Goal: Information Seeking & Learning: Learn about a topic

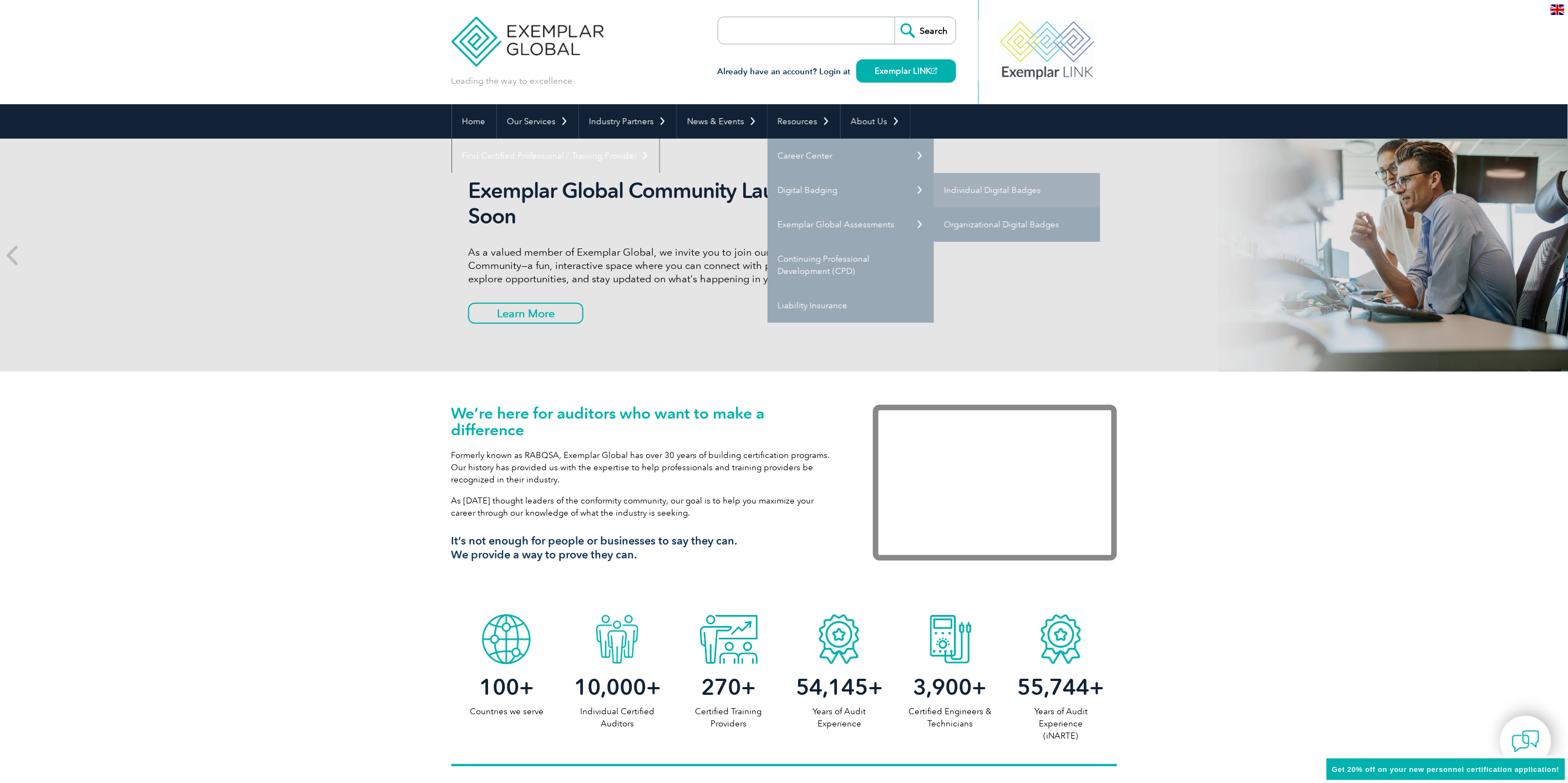
click at [1044, 213] on link "Organizational Digital Badges" at bounding box center [1017, 224] width 166 height 35
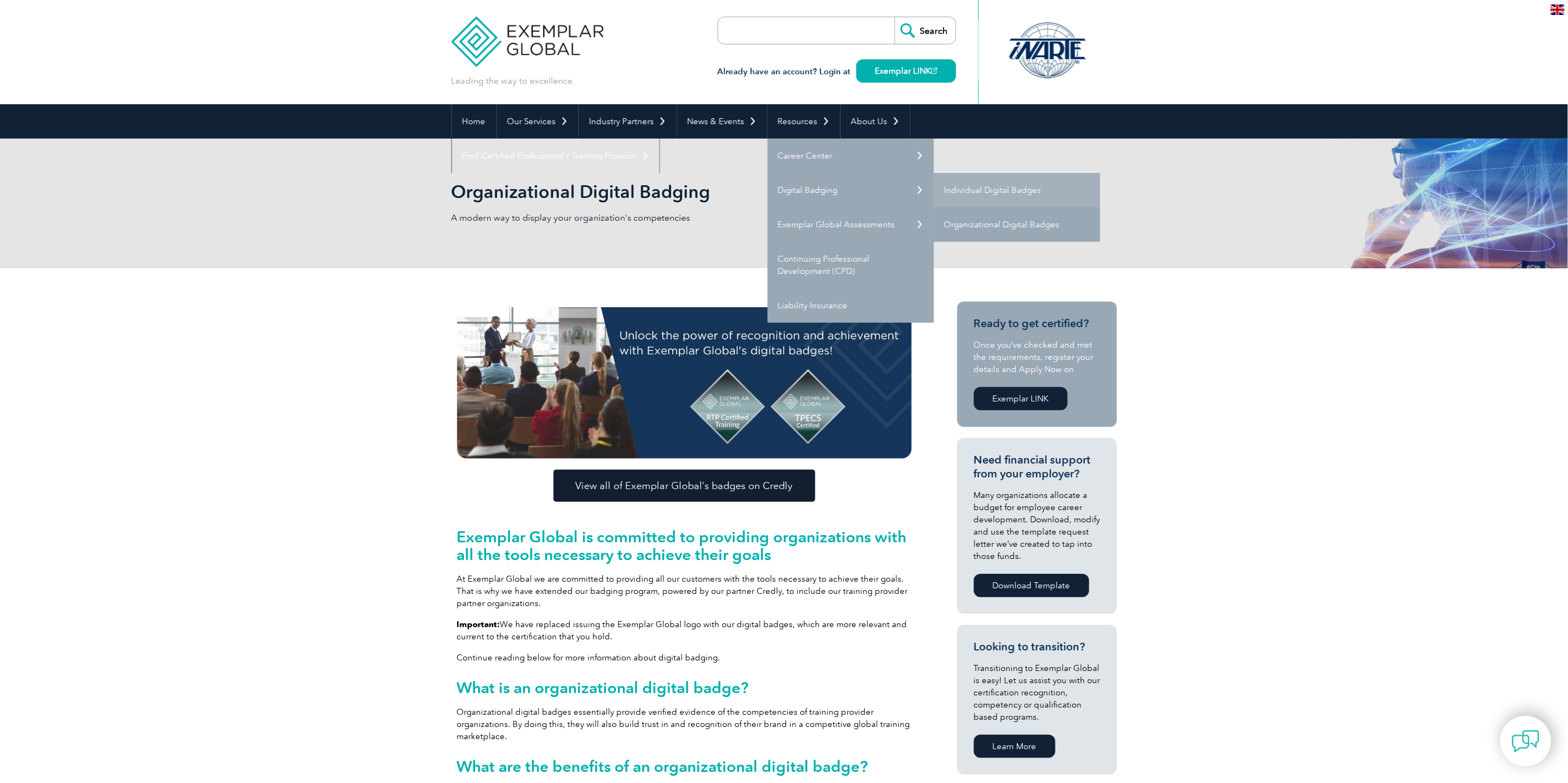
click at [985, 224] on link "Organizational Digital Badges" at bounding box center [1017, 224] width 166 height 35
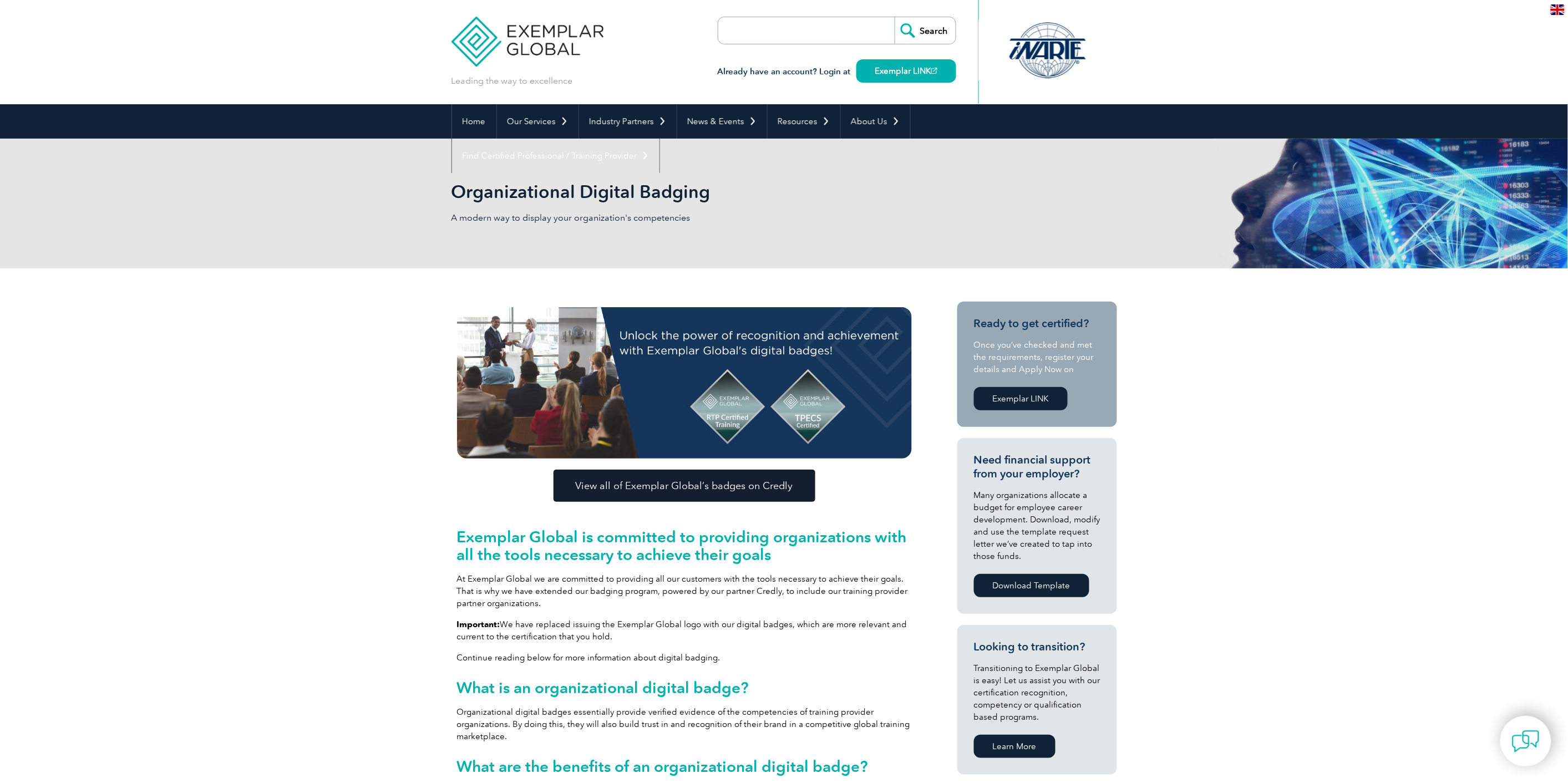
click at [834, 406] on img at bounding box center [684, 383] width 455 height 151
